Goal: Transaction & Acquisition: Purchase product/service

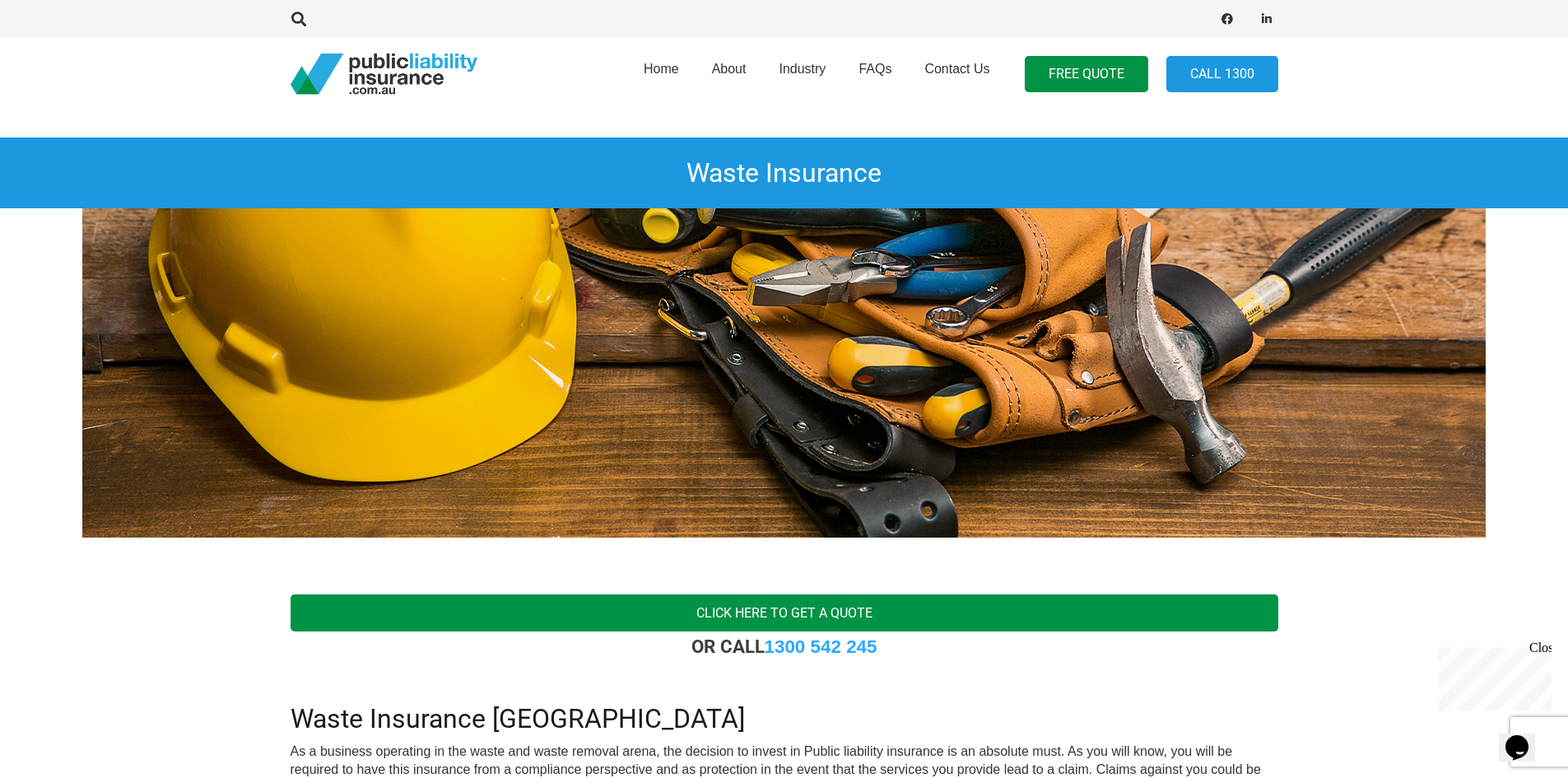
click at [746, 604] on link "Click here to get a quote" at bounding box center [784, 613] width 988 height 37
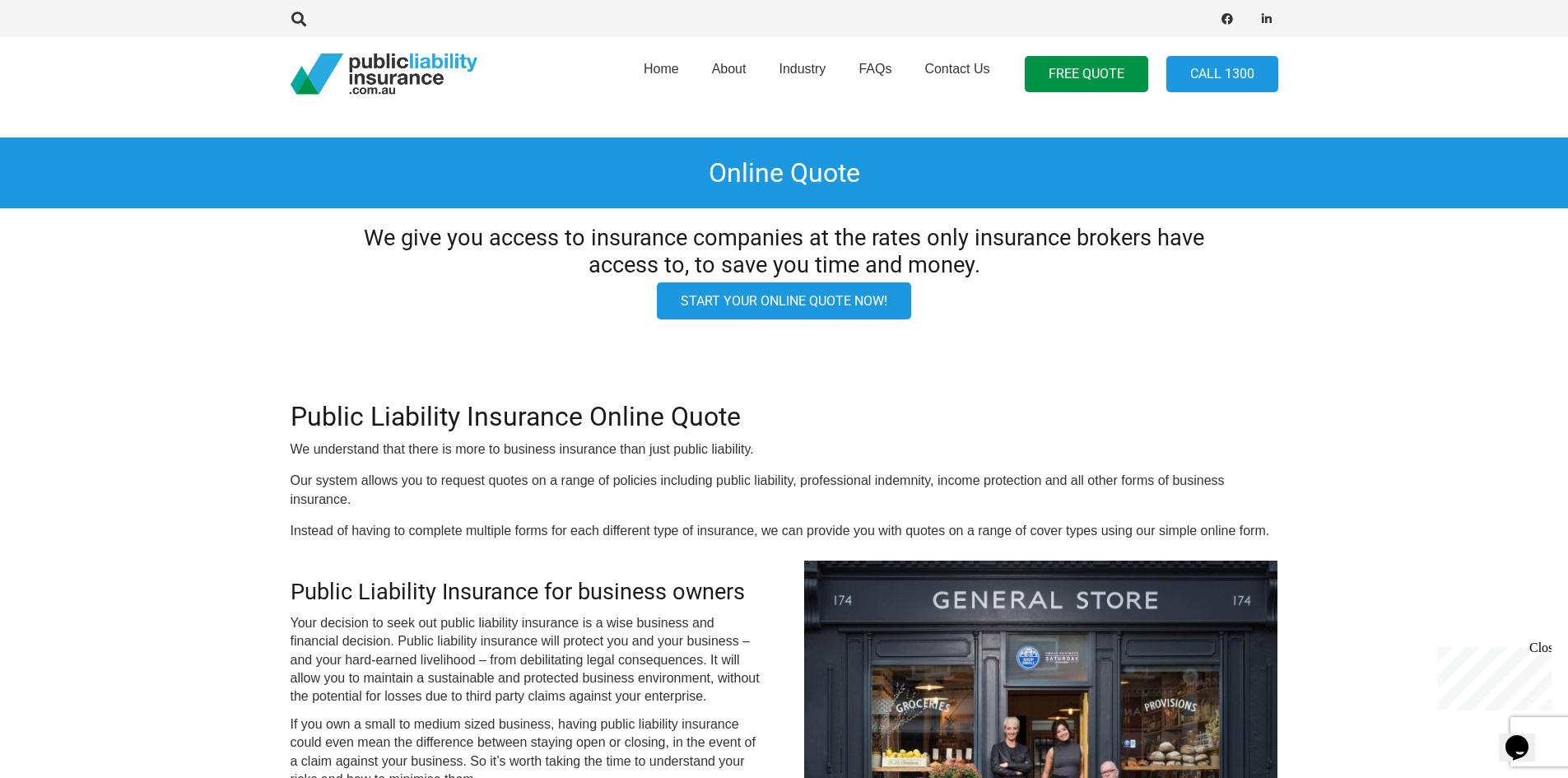
click at [768, 306] on link "Start your online quote now!" at bounding box center [784, 301] width 254 height 37
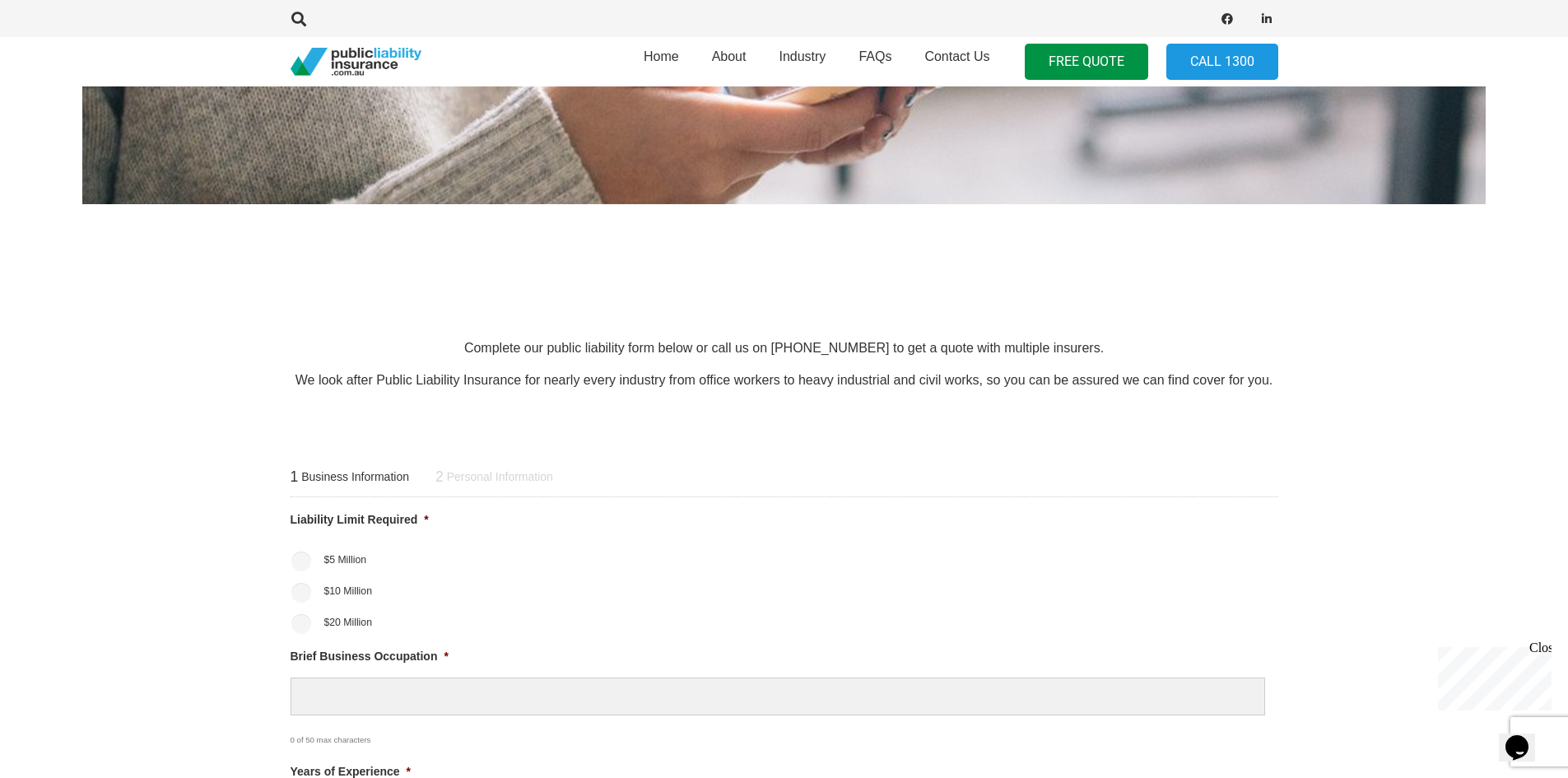
scroll to position [494, 0]
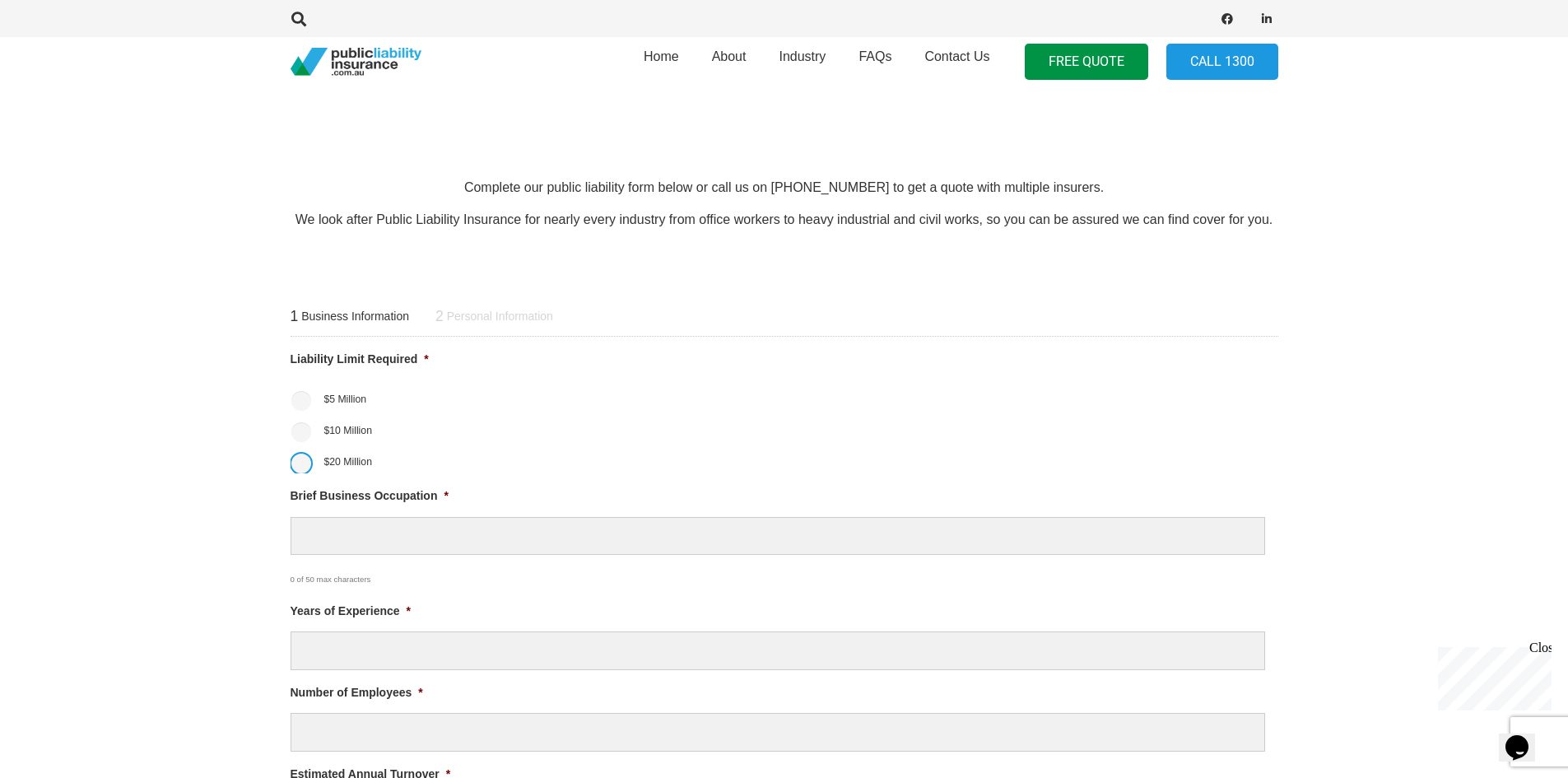
click at [304, 467] on input "$20 Million" at bounding box center [301, 463] width 19 height 19
radio input "true"
